Goal: Transaction & Acquisition: Purchase product/service

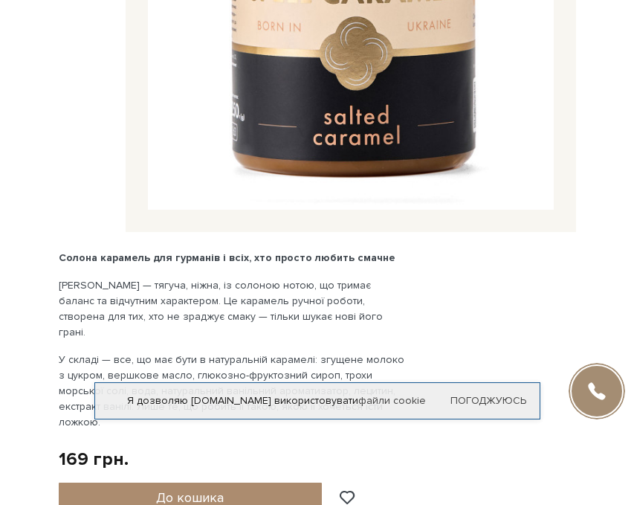
scroll to position [774, 0]
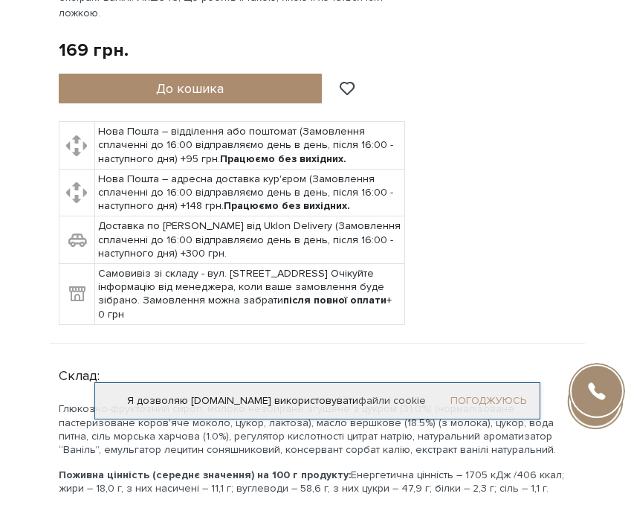
click at [490, 394] on link "Погоджуюсь" at bounding box center [488, 400] width 76 height 13
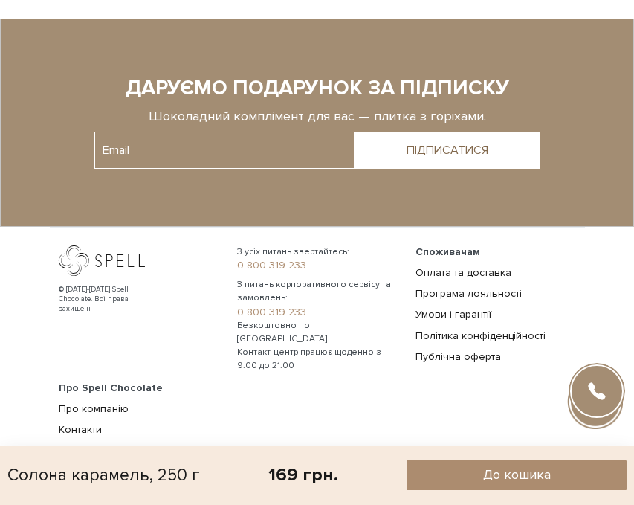
scroll to position [3829, 0]
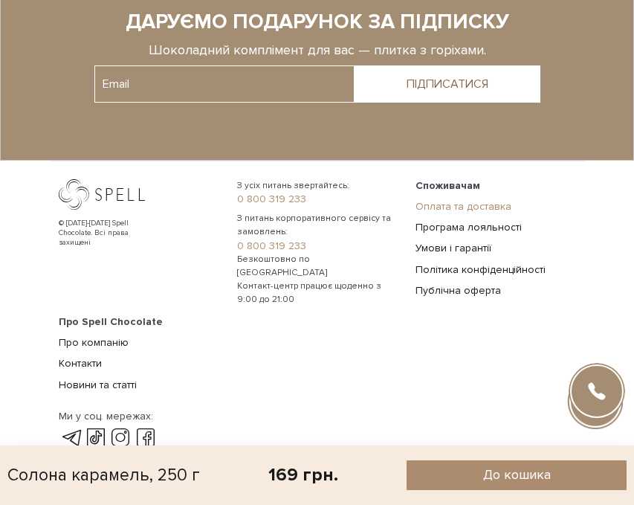
click at [448, 200] on link "Оплата та доставка" at bounding box center [463, 206] width 96 height 13
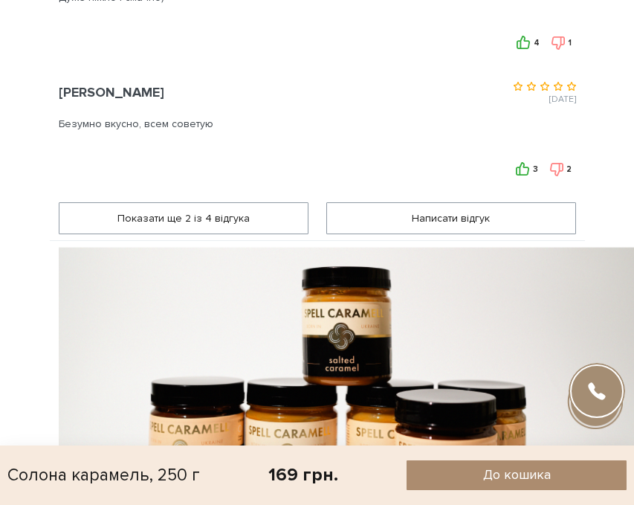
scroll to position [1572, 0]
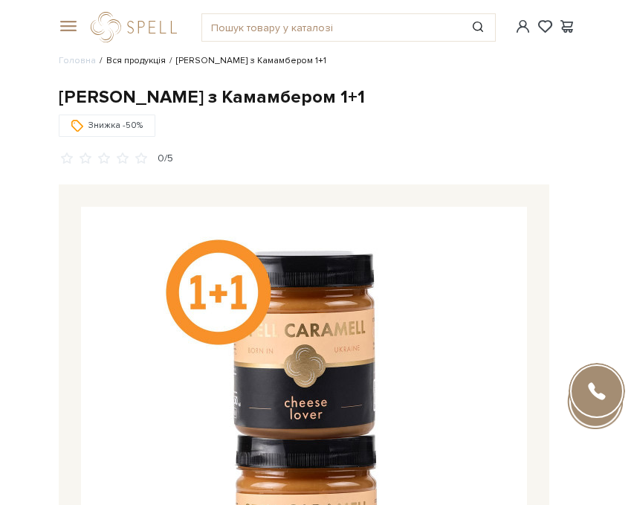
click at [154, 60] on link "Вся продукція" at bounding box center [135, 60] width 59 height 11
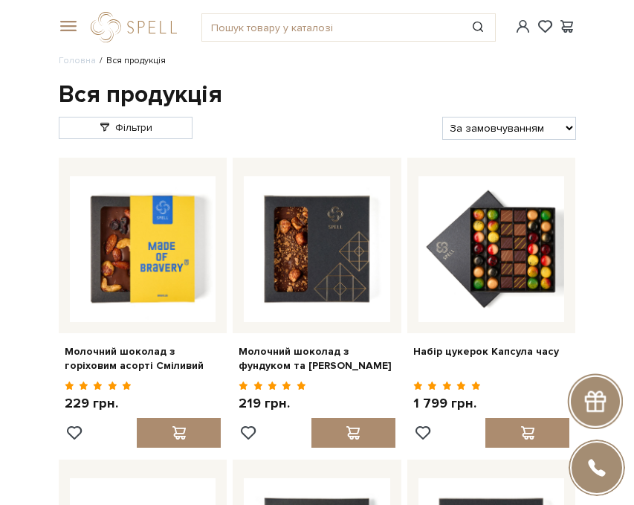
click at [151, 111] on div "Фільтри За замовчуванням За Ціною (зростання) За Ціною (зменшення) Новинки За п…" at bounding box center [317, 125] width 523 height 29
click at [160, 137] on link "Фільтри" at bounding box center [126, 128] width 134 height 22
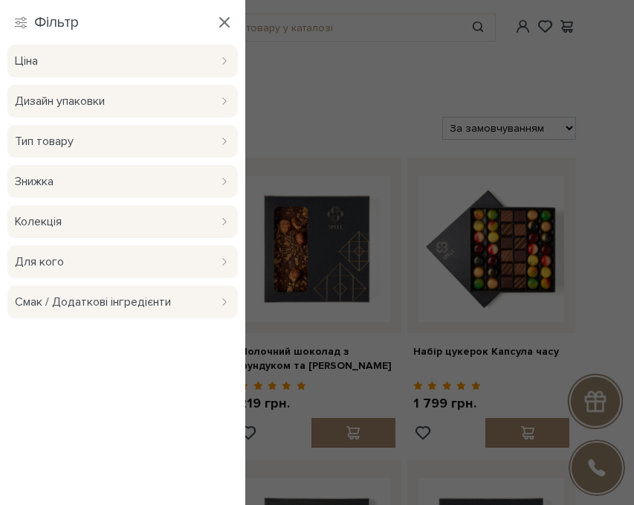
click at [92, 140] on span "Тип товару" at bounding box center [112, 141] width 194 height 18
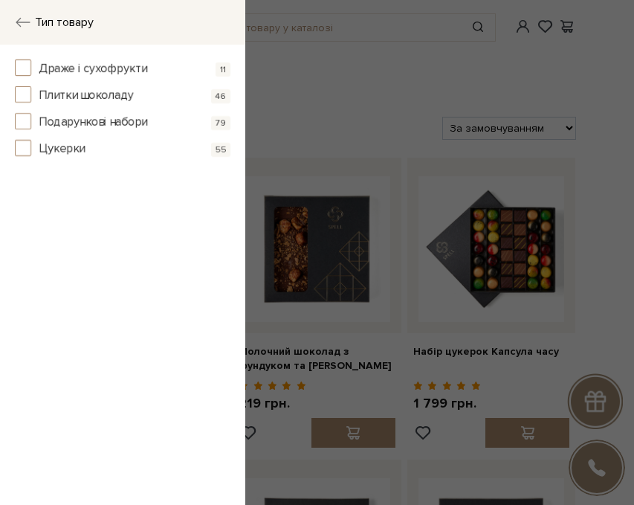
click at [23, 38] on div "Тип товару" at bounding box center [122, 22] width 245 height 45
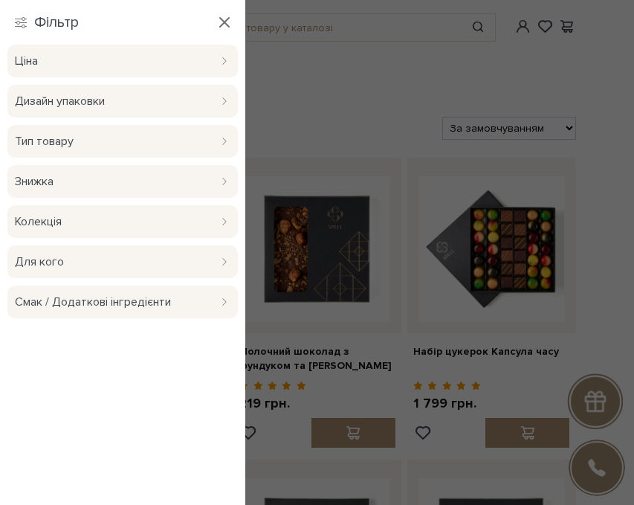
click at [82, 226] on span "Колекція" at bounding box center [112, 222] width 194 height 18
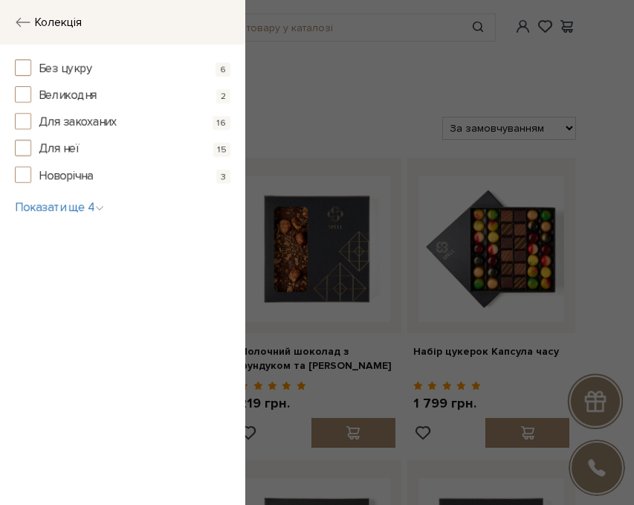
click at [18, 15] on icon at bounding box center [23, 22] width 16 height 16
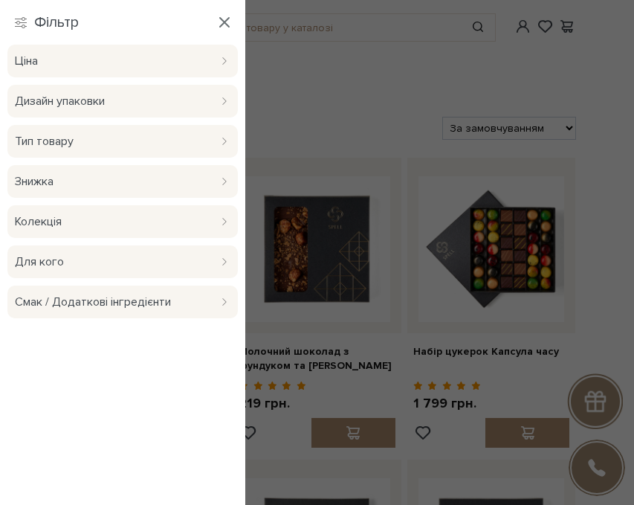
click at [330, 114] on div "Фільтри За замовчуванням За Ціною (зростання) За Ціною (зменшення) Новинки За п…" at bounding box center [317, 125] width 523 height 29
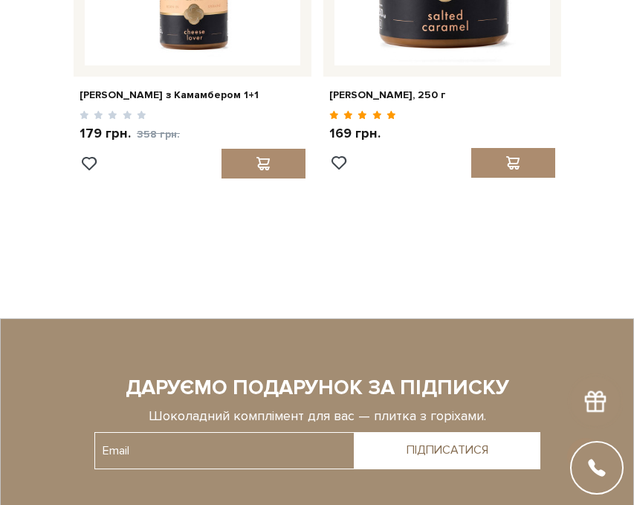
scroll to position [2122, 0]
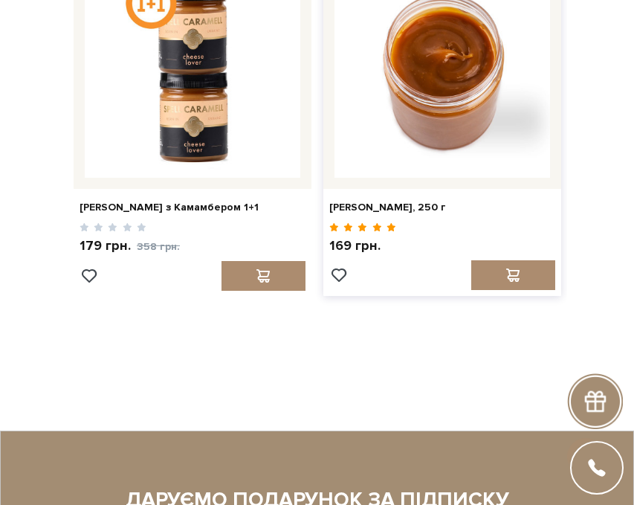
click at [427, 146] on img at bounding box center [442, 70] width 216 height 216
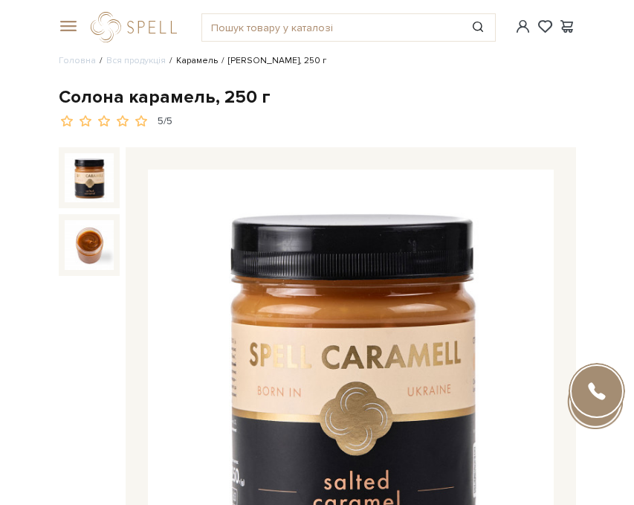
click at [204, 58] on link "Карамель" at bounding box center [197, 60] width 42 height 11
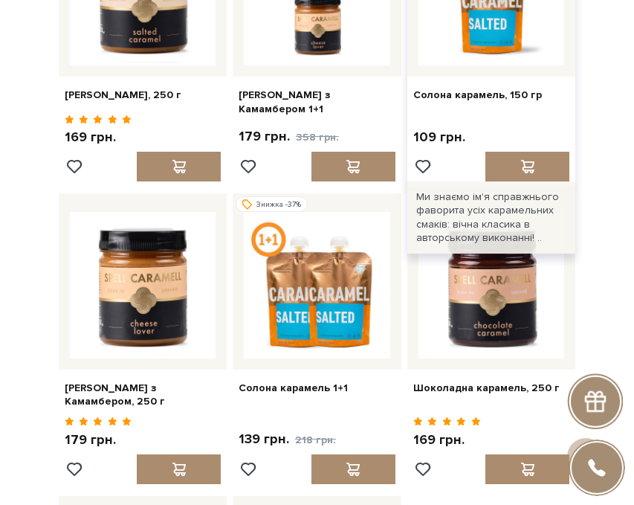
scroll to position [261, 0]
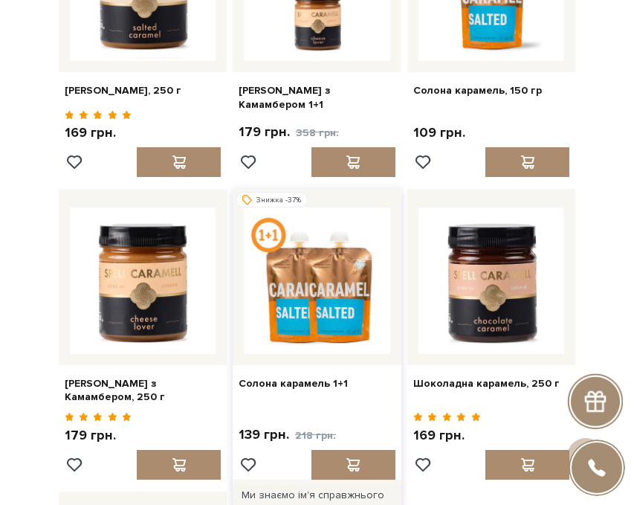
click at [291, 317] on img at bounding box center [317, 280] width 146 height 146
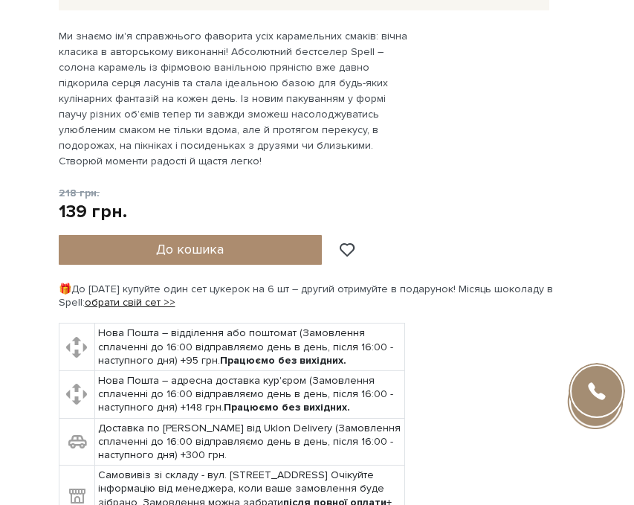
scroll to position [664, 0]
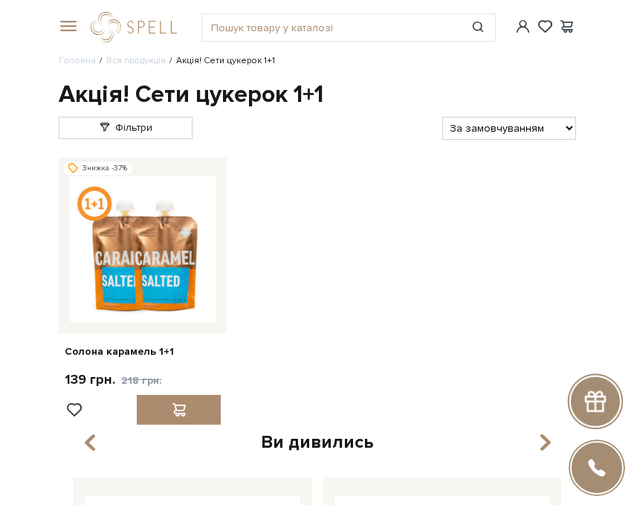
click at [204, 56] on li "Акція! Сети цукерок 1+1" at bounding box center [220, 60] width 109 height 13
click at [123, 21] on link "logo" at bounding box center [137, 27] width 93 height 30
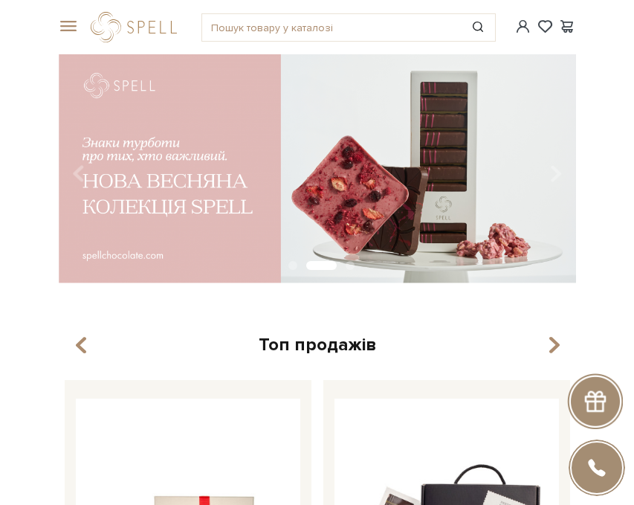
click at [54, 33] on div at bounding box center [66, 26] width 33 height 13
click at [59, 24] on span at bounding box center [66, 26] width 15 height 13
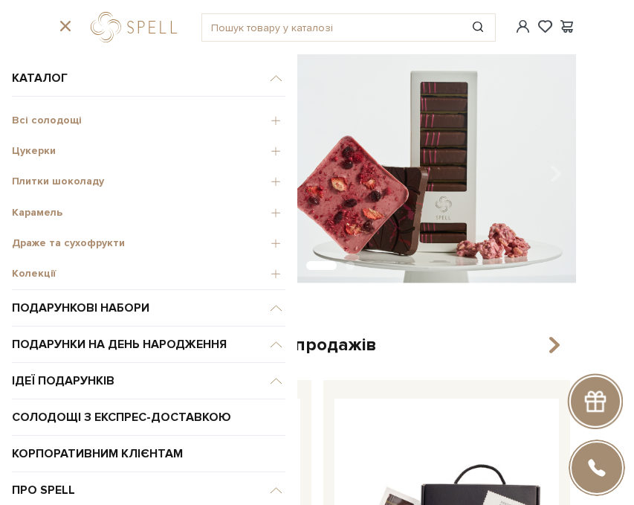
click at [44, 118] on span "Всі солодощі" at bounding box center [149, 120] width 274 height 13
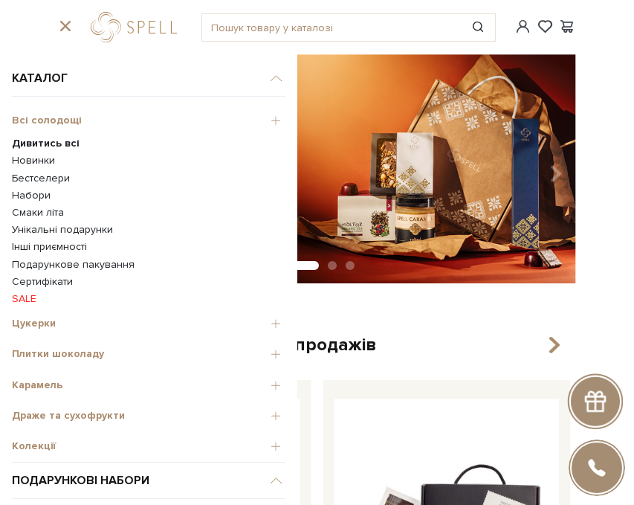
click at [42, 121] on span "Всі солодощі" at bounding box center [149, 120] width 274 height 13
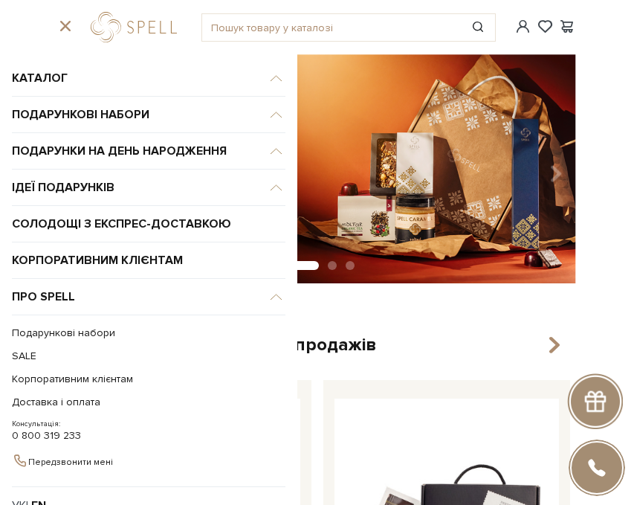
click at [462, 337] on div "Топ продажів" at bounding box center [317, 344] width 517 height 23
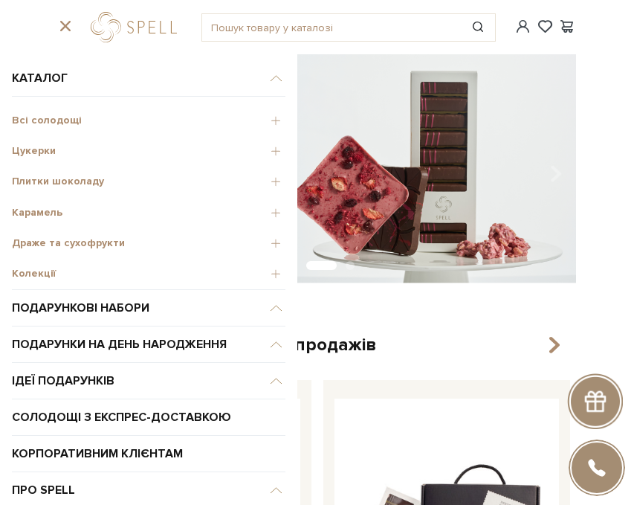
click at [274, 152] on span "Цукерки" at bounding box center [149, 150] width 274 height 13
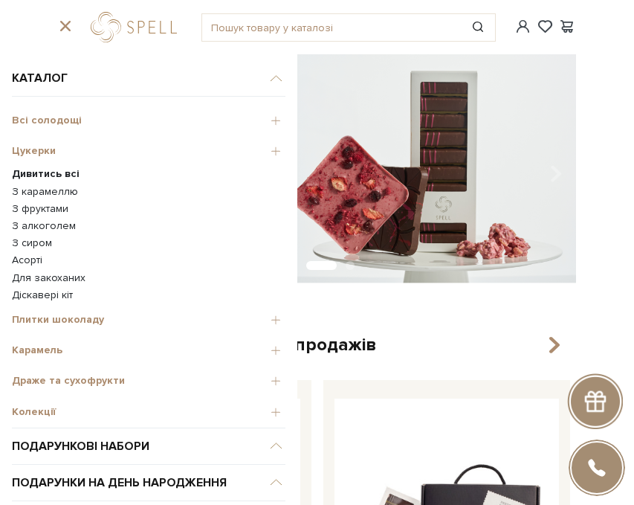
click at [63, 169] on b "Дивитись всі" at bounding box center [46, 173] width 68 height 13
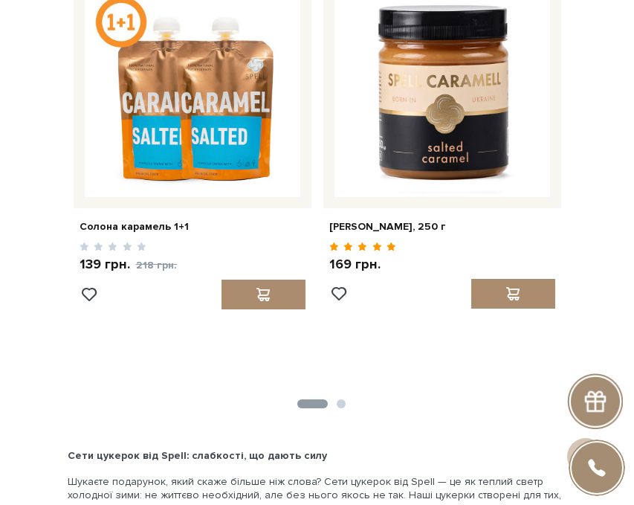
scroll to position [2147, 0]
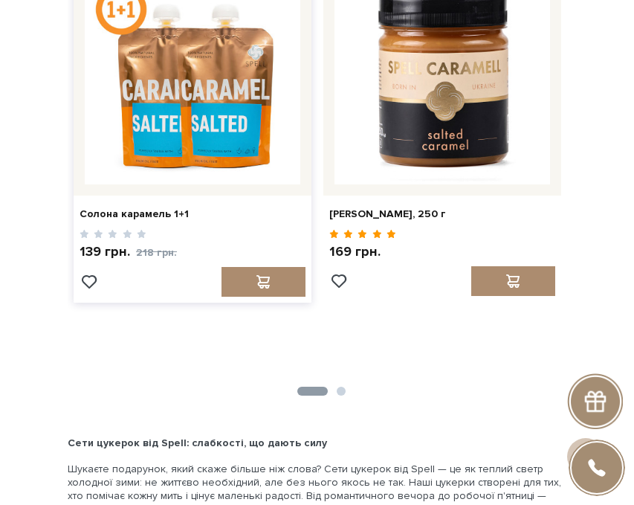
click at [175, 138] on img at bounding box center [193, 77] width 216 height 216
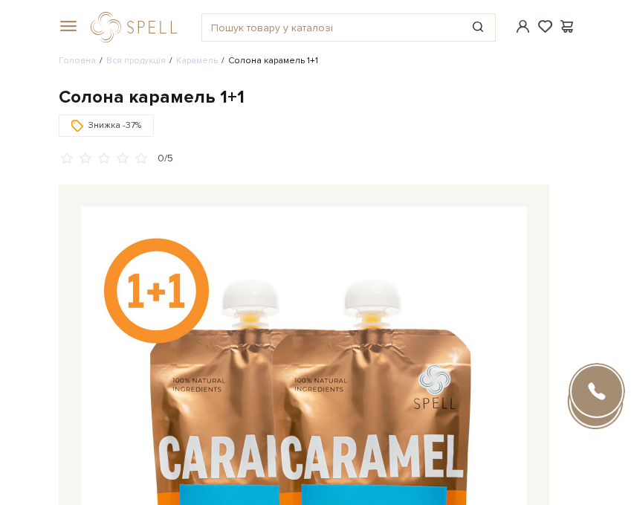
click at [595, 426] on div at bounding box center [595, 401] width 56 height 56
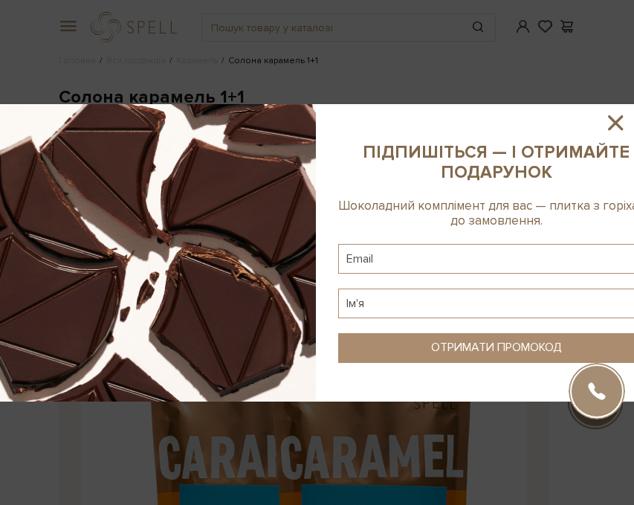
drag, startPoint x: 604, startPoint y: 427, endPoint x: 334, endPoint y: 146, distance: 389.5
click at [318, 197] on div at bounding box center [317, 252] width 634 height 505
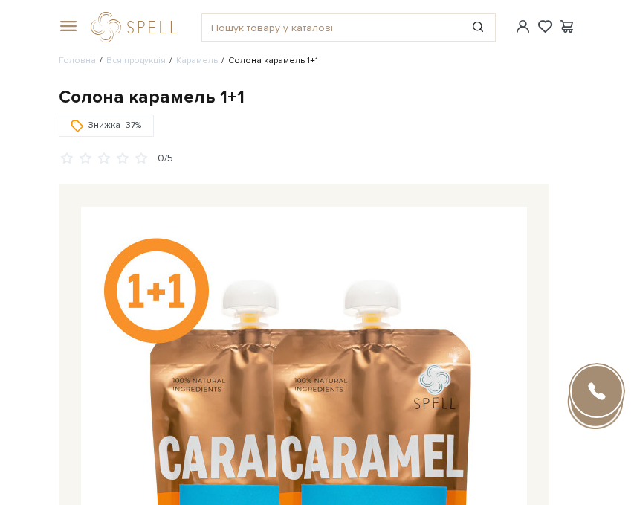
click at [594, 418] on div "spell Online підтримка UK Дзвінок Розроблено в UniTalk" at bounding box center [597, 391] width 56 height 56
click at [598, 425] on div at bounding box center [595, 401] width 56 height 56
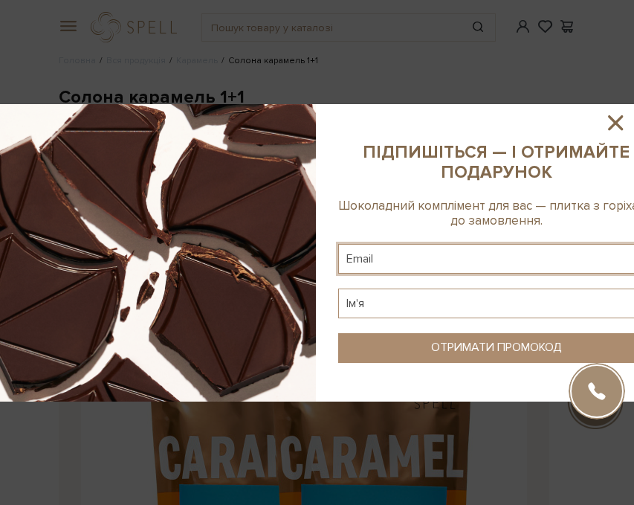
click at [390, 256] on input "text" at bounding box center [496, 259] width 316 height 30
type input "fabulousoctober@gmail.com"
click at [421, 297] on input "text" at bounding box center [496, 303] width 316 height 30
type input "Виктория"
click at [439, 352] on div "ОТРИМАТИ ПРОМОКОД" at bounding box center [496, 347] width 131 height 14
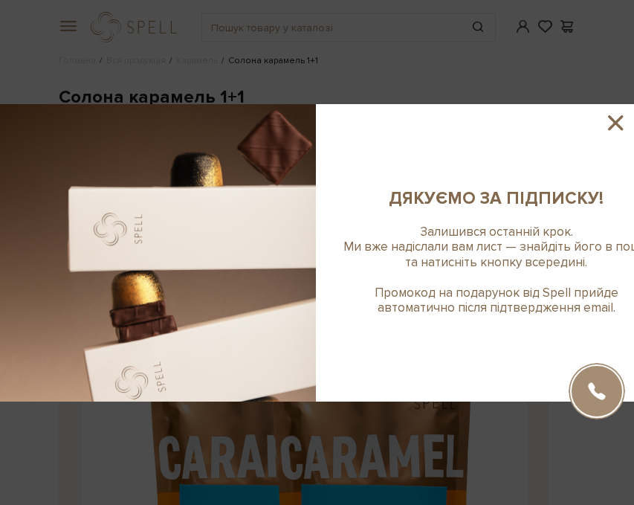
click at [615, 123] on icon at bounding box center [615, 122] width 15 height 15
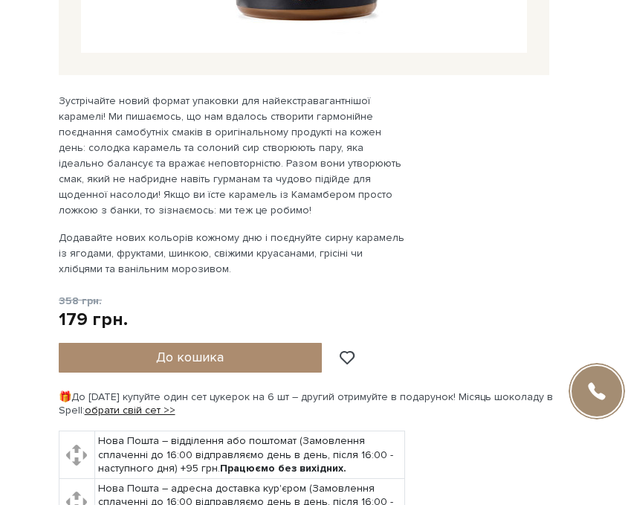
scroll to position [607, 0]
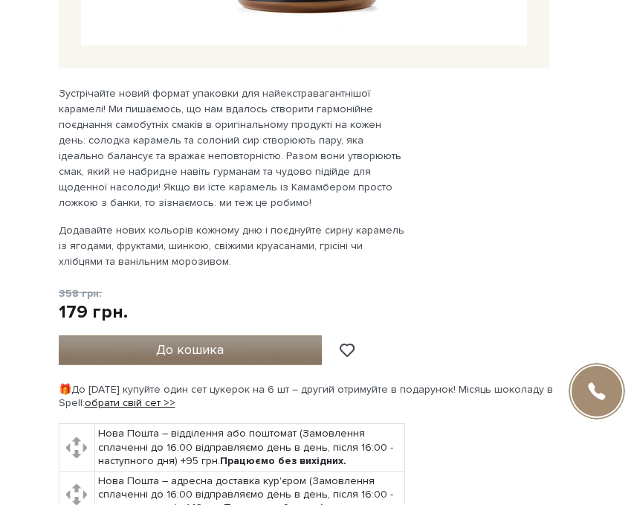
click at [237, 343] on button "До кошика" at bounding box center [191, 350] width 264 height 30
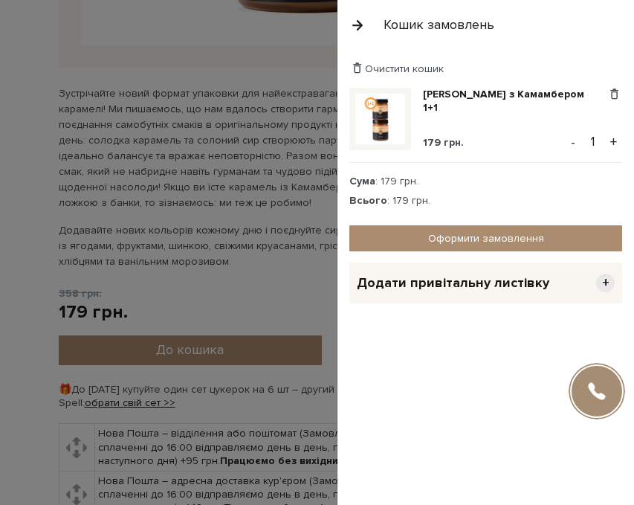
click at [217, 225] on div at bounding box center [317, 252] width 634 height 505
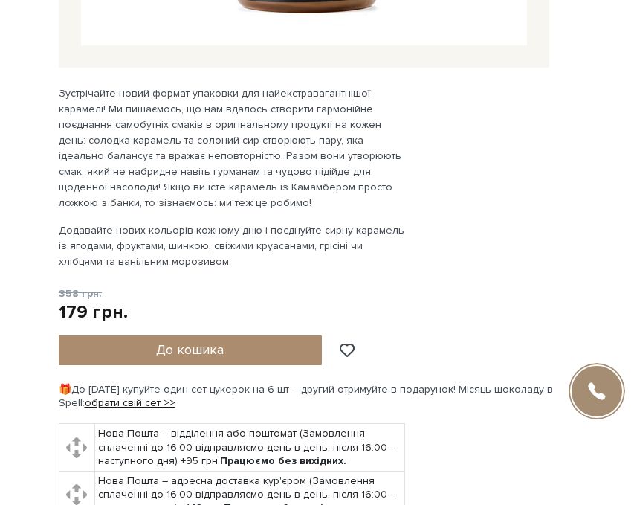
scroll to position [0, 0]
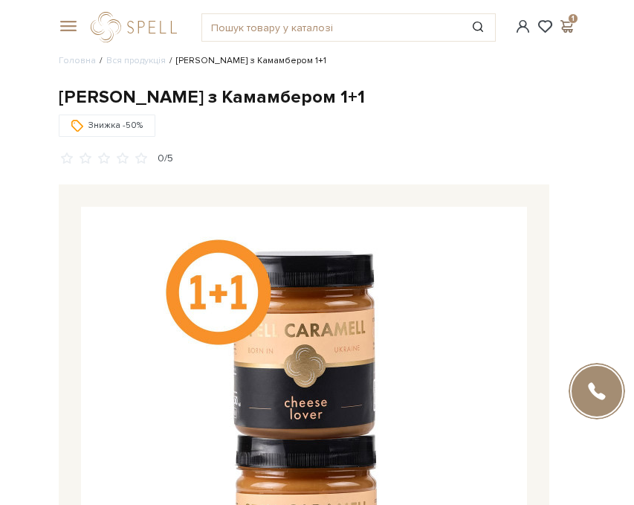
click at [563, 32] on span at bounding box center [567, 27] width 18 height 16
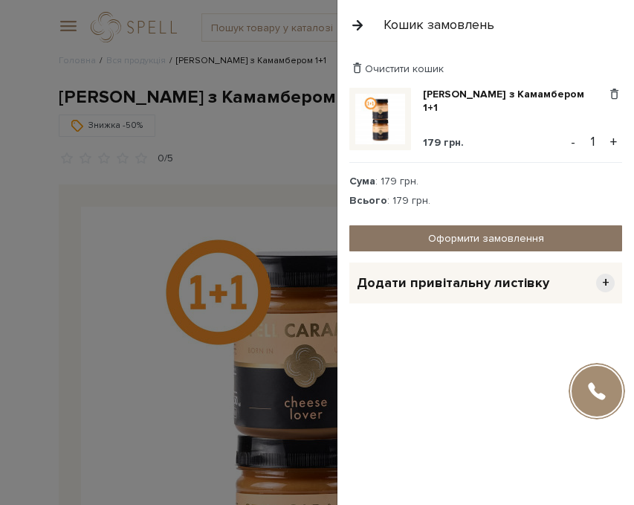
click at [445, 233] on link "Оформити замовлення" at bounding box center [485, 238] width 273 height 26
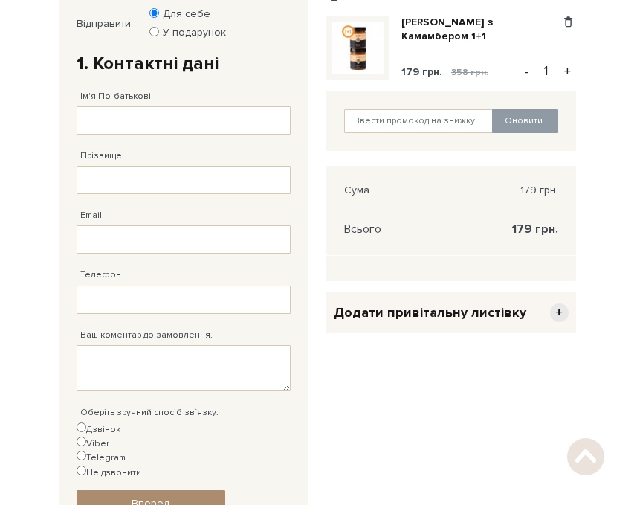
scroll to position [200, 0]
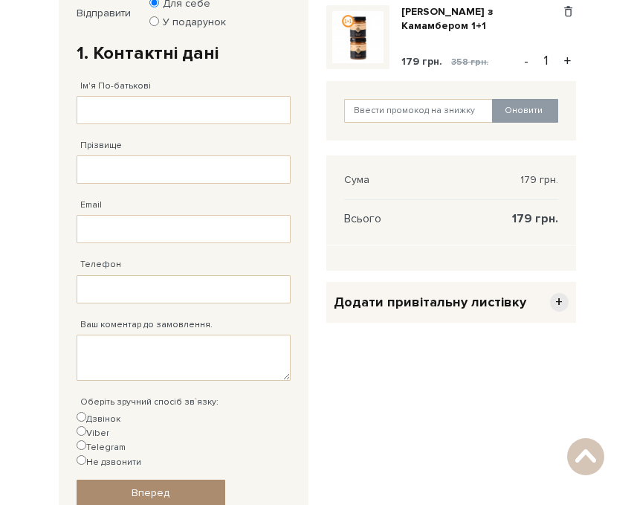
click at [425, 346] on div "Очистити кошик Карамель з Камамбером 1+1 179 грн. 358 грн. Видалити Додати в об…" at bounding box center [451, 297] width 268 height 637
click at [427, 311] on span "Додати привітальну листівку" at bounding box center [430, 302] width 193 height 17
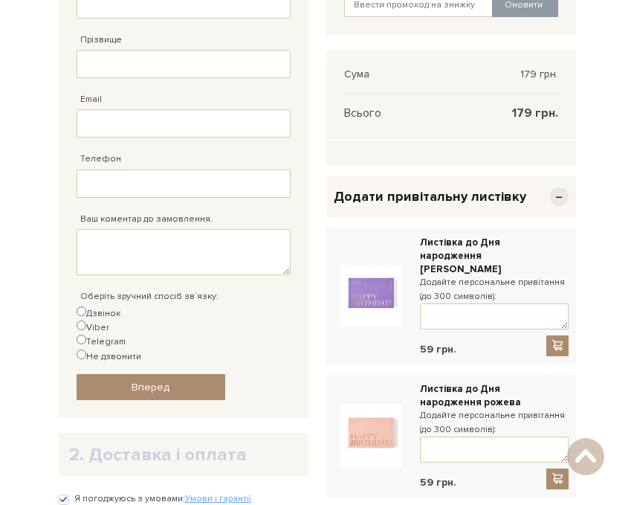
scroll to position [305, 0]
click at [488, 201] on span "Додати привітальну листівку" at bounding box center [430, 197] width 193 height 17
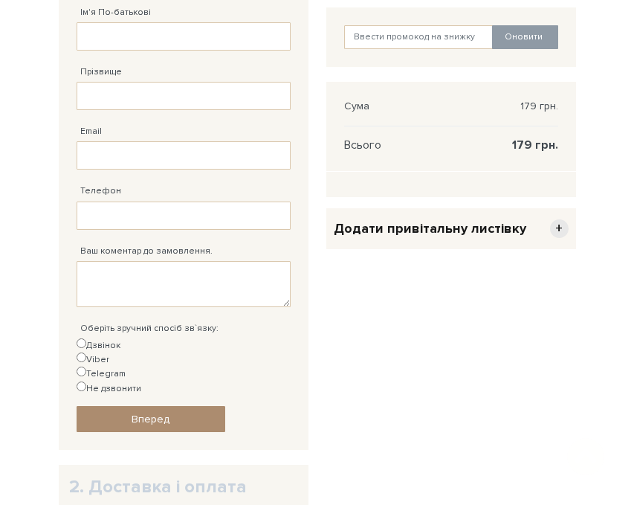
scroll to position [356, 0]
